Goal: Task Accomplishment & Management: Manage account settings

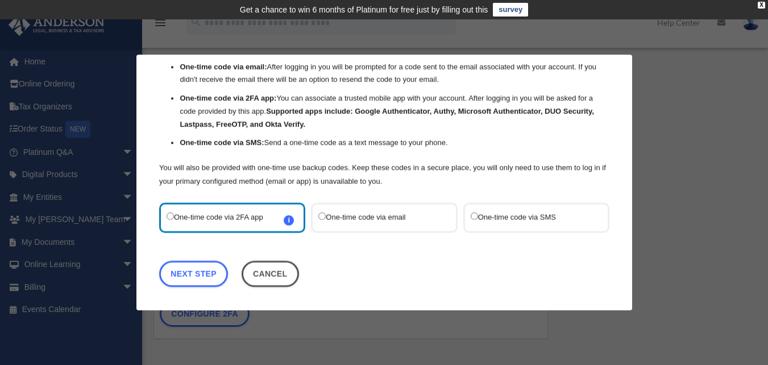
scroll to position [60, 0]
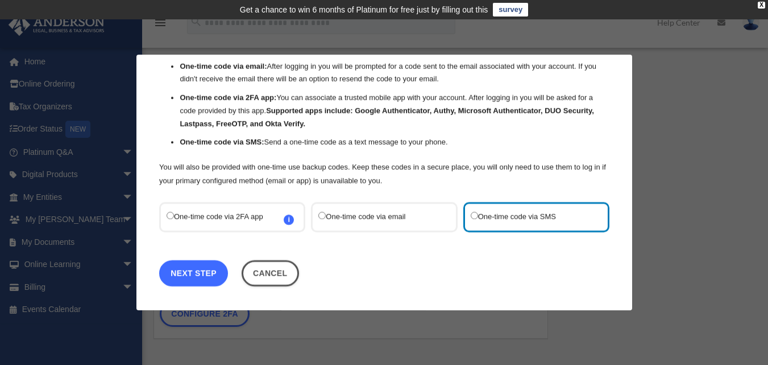
click at [194, 270] on link "Next Step" at bounding box center [193, 273] width 69 height 26
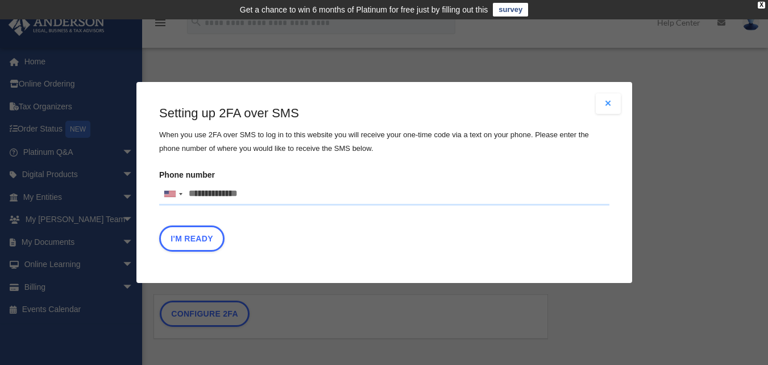
click at [271, 193] on input "Phone number United States +1 United Kingdom +44 Afghanistan (‫افغانستان‬‎) +93…" at bounding box center [384, 194] width 450 height 23
type input "**********"
click at [209, 239] on button "I'm Ready" at bounding box center [191, 238] width 65 height 26
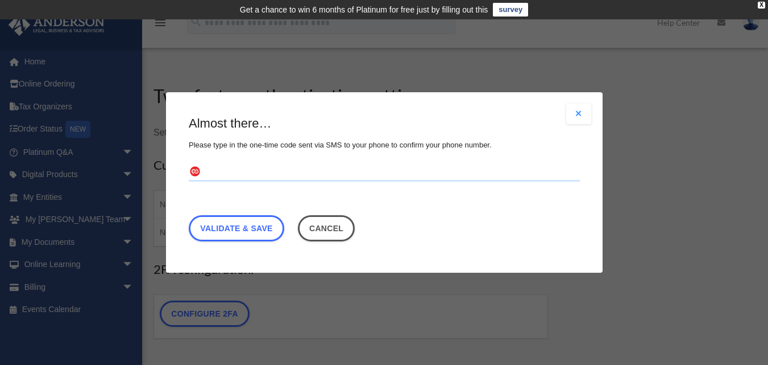
click at [259, 175] on input "text" at bounding box center [384, 172] width 391 height 18
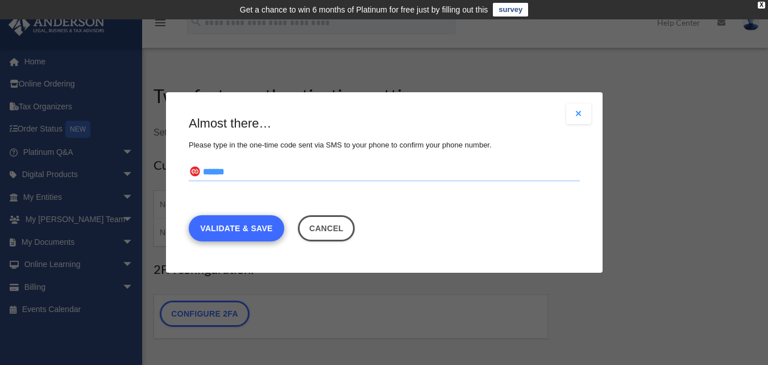
type input "******"
click at [260, 227] on link "Validate & Save" at bounding box center [237, 228] width 96 height 26
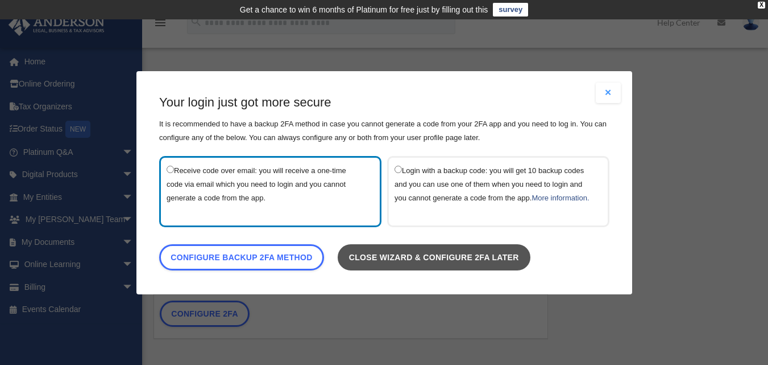
click at [444, 262] on link "Close wizard & configure 2FA later" at bounding box center [433, 256] width 193 height 26
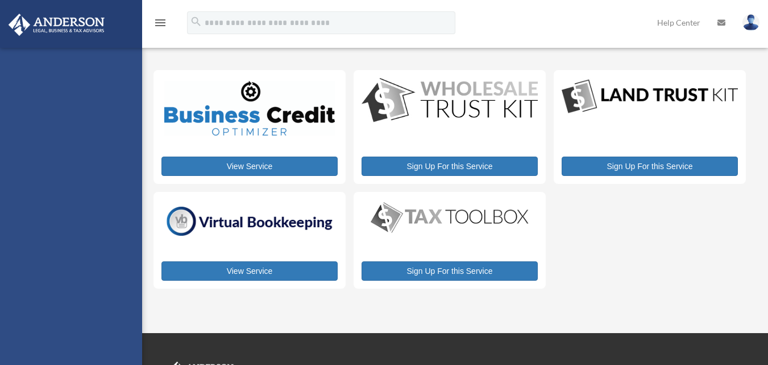
click at [444, 262] on link "Sign Up For this Service" at bounding box center [450, 270] width 176 height 19
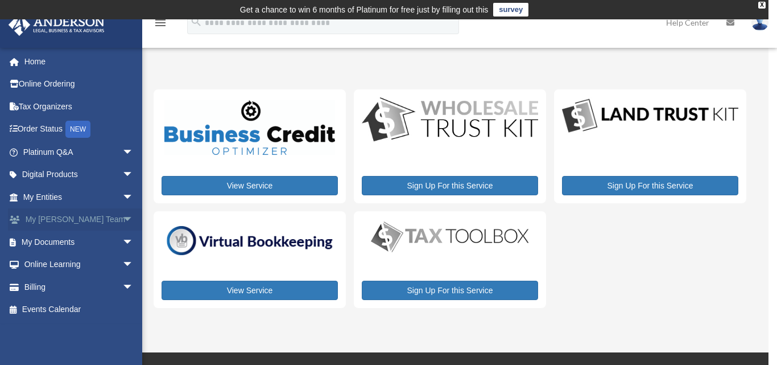
click at [122, 216] on span "arrow_drop_down" at bounding box center [133, 219] width 23 height 23
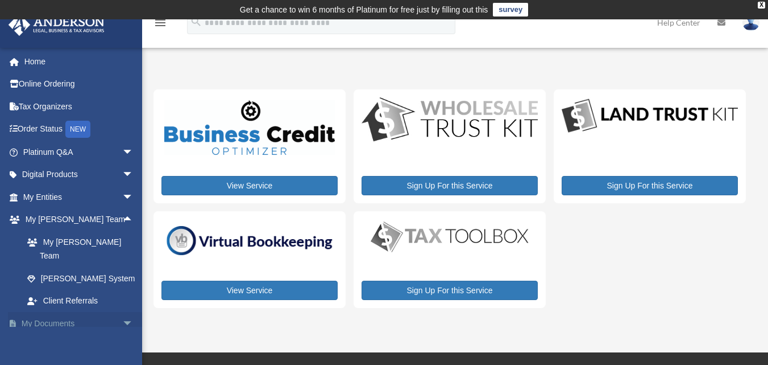
click at [122, 312] on span "arrow_drop_down" at bounding box center [133, 323] width 23 height 23
click at [40, 107] on link "Tax Organizers" at bounding box center [79, 106] width 143 height 23
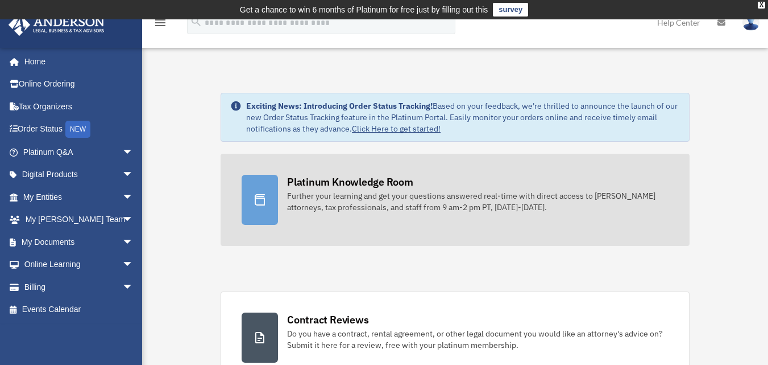
click at [267, 197] on div at bounding box center [260, 200] width 36 height 50
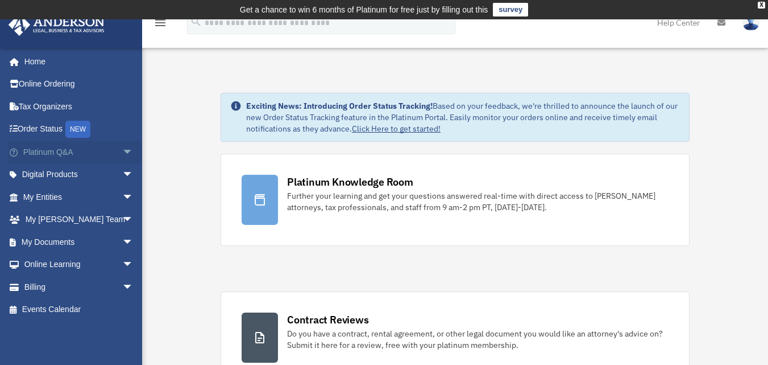
click at [122, 151] on span "arrow_drop_down" at bounding box center [133, 151] width 23 height 23
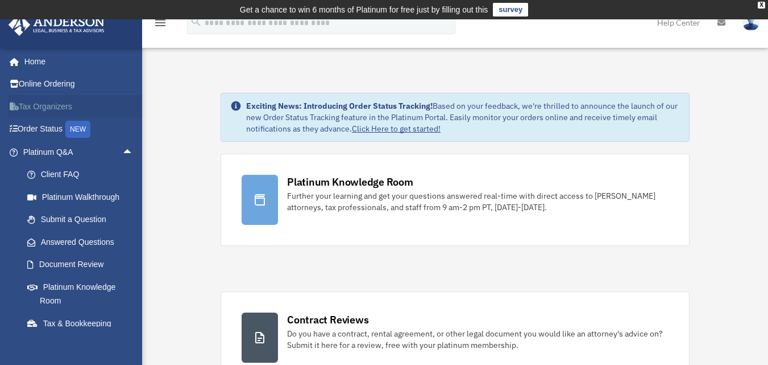
click at [58, 106] on link "Tax Organizers" at bounding box center [79, 106] width 143 height 23
